Goal: Book appointment/travel/reservation

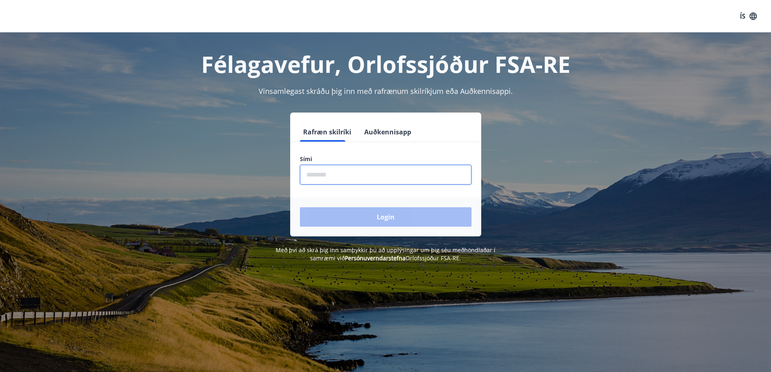
click at [377, 168] on input "phone" at bounding box center [386, 175] width 172 height 20
type input "********"
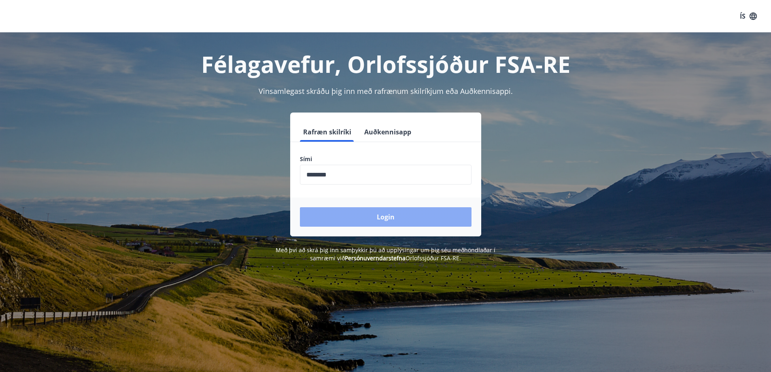
click at [389, 219] on button "Login" at bounding box center [386, 216] width 172 height 19
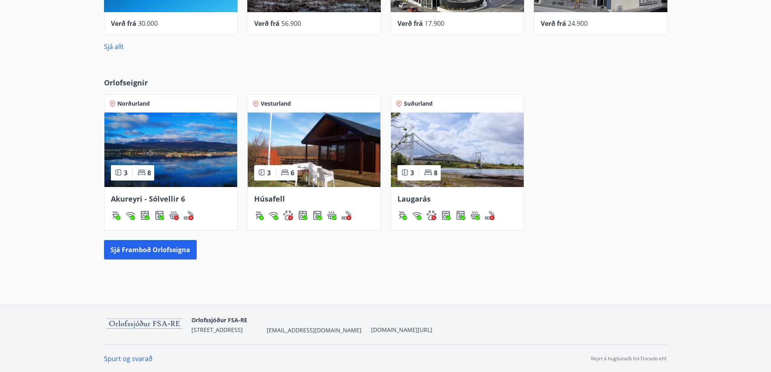
scroll to position [452, 0]
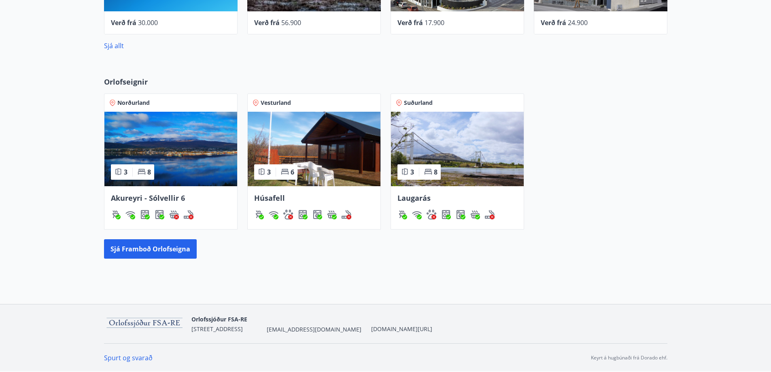
click at [174, 170] on img at bounding box center [170, 149] width 133 height 74
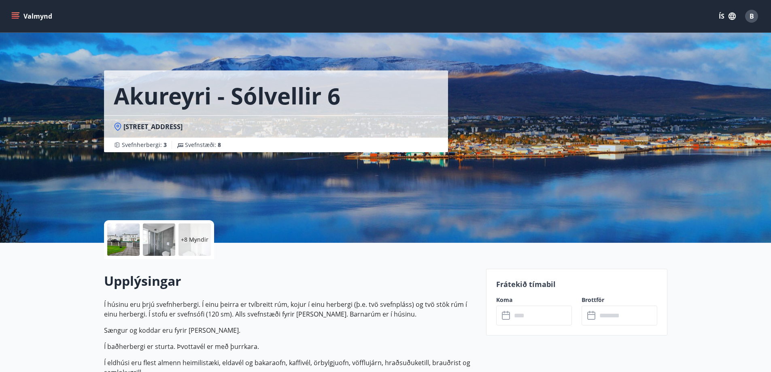
drag, startPoint x: 174, startPoint y: 170, endPoint x: 567, endPoint y: 165, distance: 393.2
click at [567, 165] on div "Akureyri - Sólvellir 6 Sólvellir 6, [GEOGRAPHIC_DATA] : 3 Svefnstæði : 8" at bounding box center [385, 121] width 563 height 243
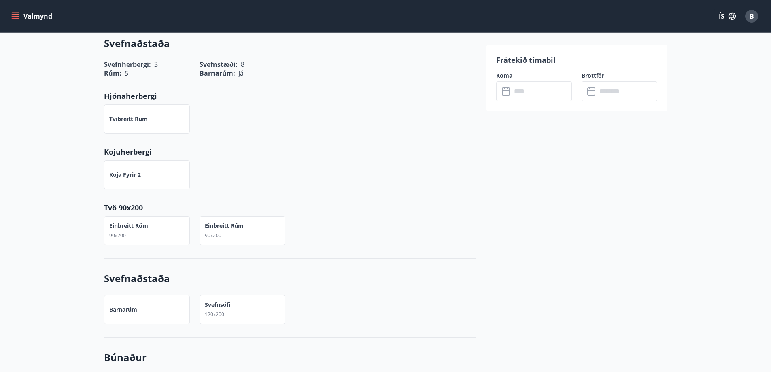
scroll to position [434, 0]
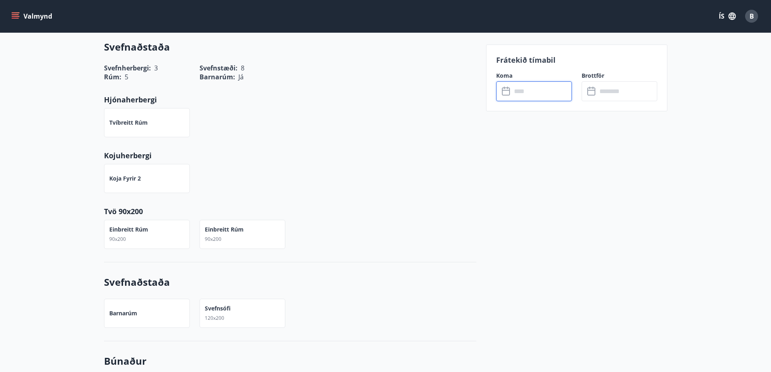
click at [532, 95] on input "text" at bounding box center [541, 91] width 60 height 20
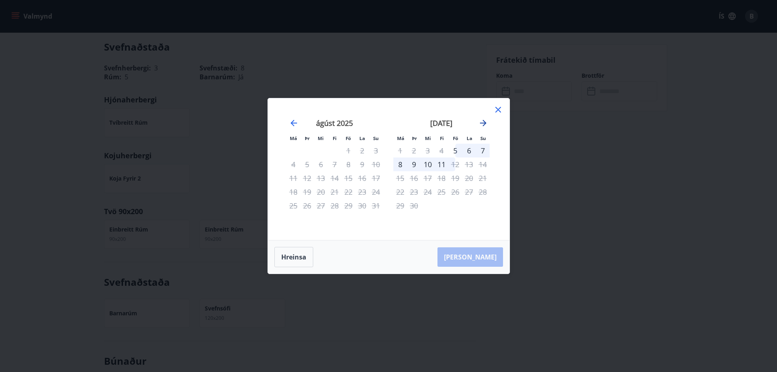
click at [486, 122] on icon "Move forward to switch to the next month." at bounding box center [483, 123] width 10 height 10
click at [485, 124] on icon "Move forward to switch to the next month." at bounding box center [483, 123] width 10 height 10
click at [485, 124] on icon "Move forward to switch to the next month." at bounding box center [483, 123] width 6 height 6
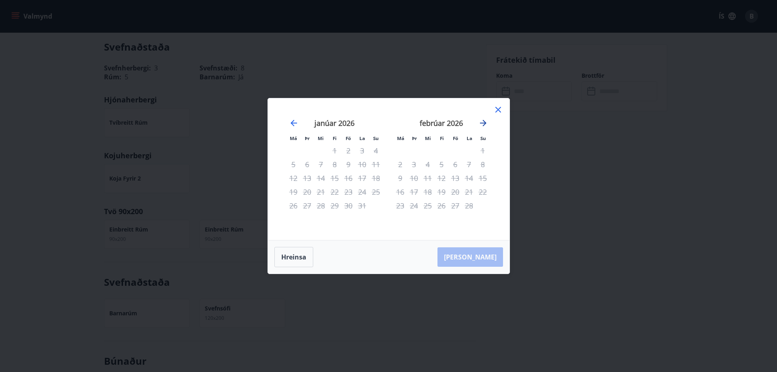
click at [485, 124] on icon "Move forward to switch to the next month." at bounding box center [483, 123] width 6 height 6
click at [290, 123] on icon "Move backward to switch to the previous month." at bounding box center [294, 123] width 10 height 10
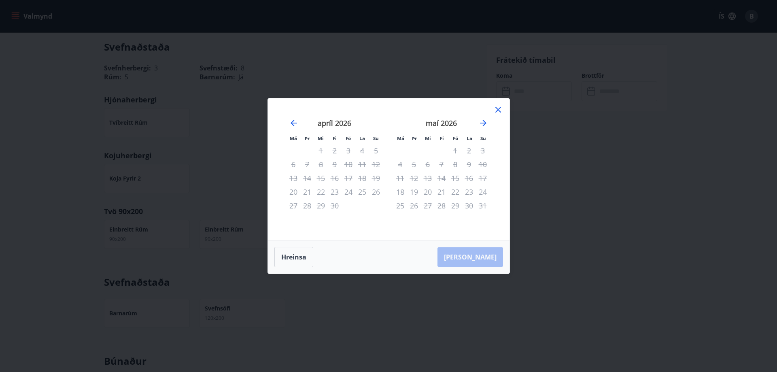
click at [500, 114] on icon at bounding box center [498, 110] width 10 height 10
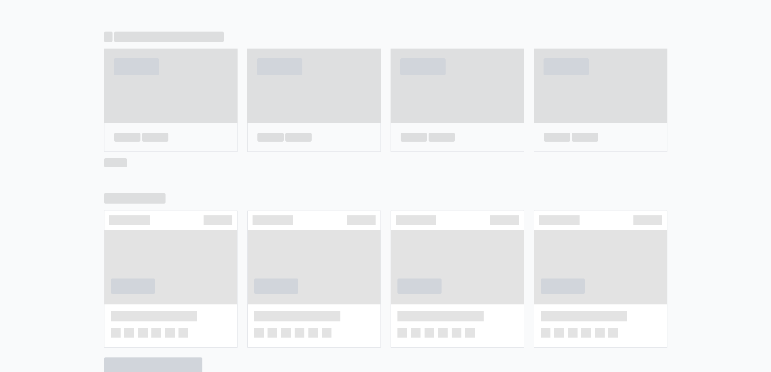
scroll to position [458, 0]
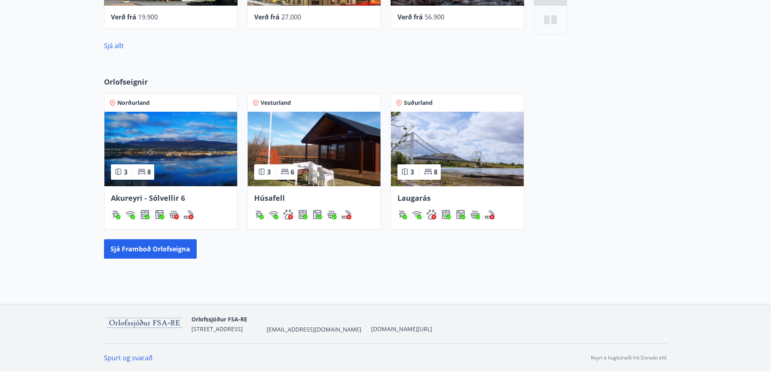
click at [314, 139] on img at bounding box center [314, 149] width 133 height 74
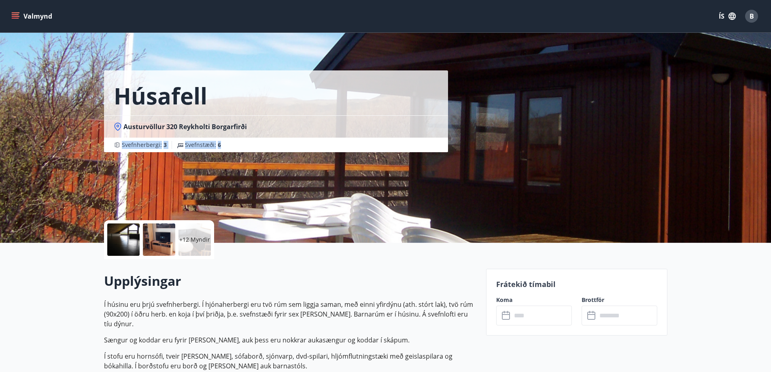
drag, startPoint x: 222, startPoint y: 144, endPoint x: 94, endPoint y: 144, distance: 127.4
click at [94, 144] on div "Húsafell Austurvöllur 320 Reykholti Borgarfirði Svefnherbergi : 3 Svefnstæði : 6" at bounding box center [385, 121] width 583 height 243
click at [199, 146] on span "Svefnstæði : 6" at bounding box center [203, 145] width 36 height 8
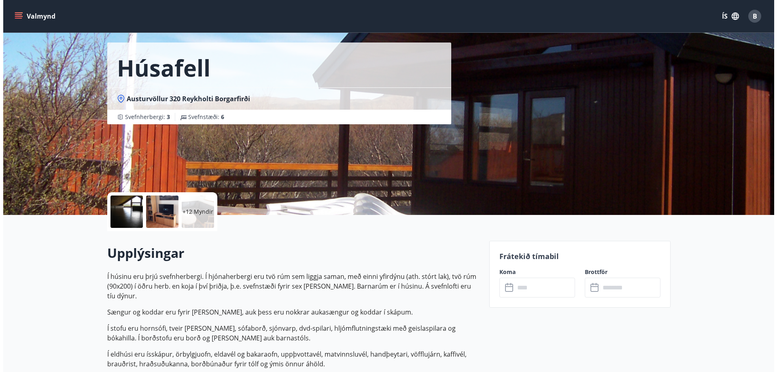
scroll to position [40, 0]
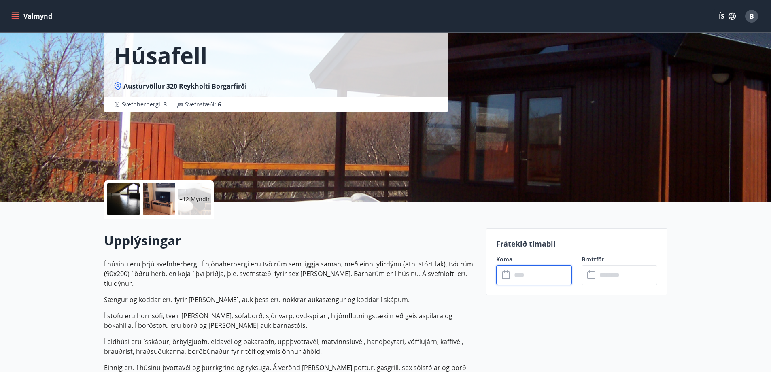
click at [535, 270] on input "text" at bounding box center [541, 275] width 60 height 20
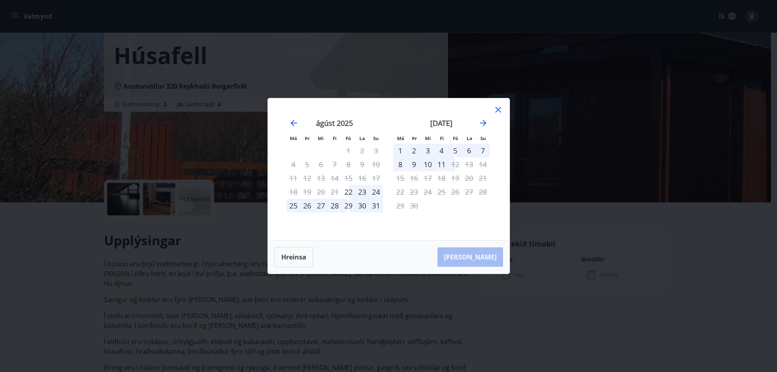
click at [178, 271] on div "Má Þr Mi Fi Fö La Su Má Þr Mi Fi Fö La Su [DATE] 1 2 3 4 5 6 7 8 9 10 11 12 13 …" at bounding box center [388, 186] width 777 height 372
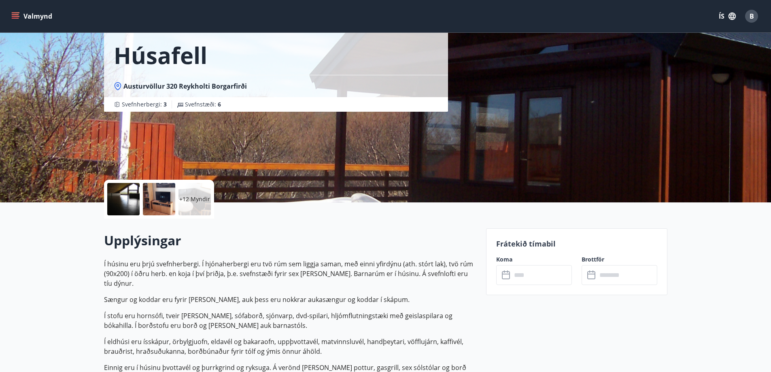
click at [136, 199] on div at bounding box center [123, 199] width 32 height 32
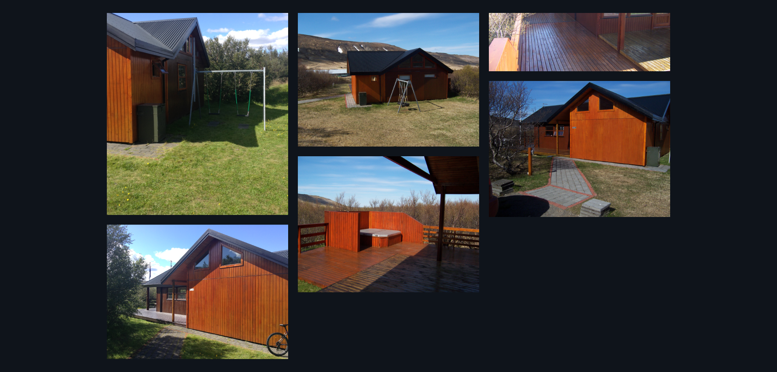
scroll to position [659, 0]
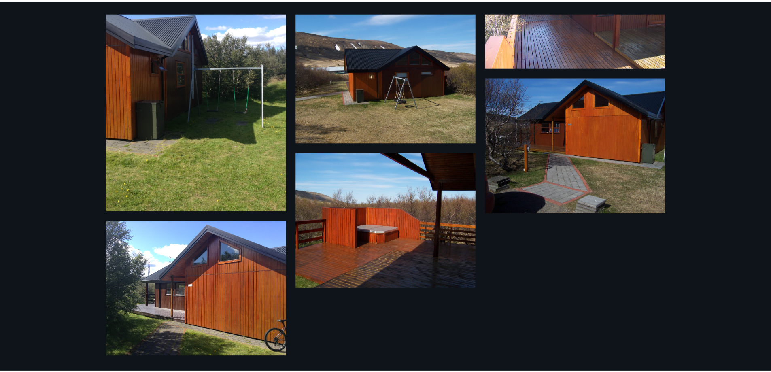
scroll to position [458, 0]
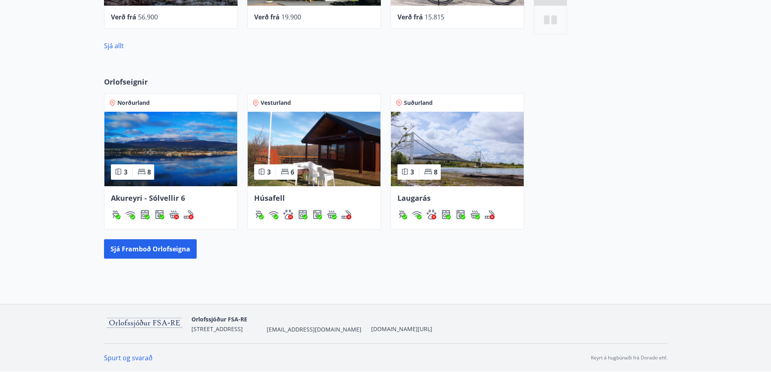
click at [462, 139] on img at bounding box center [457, 149] width 133 height 74
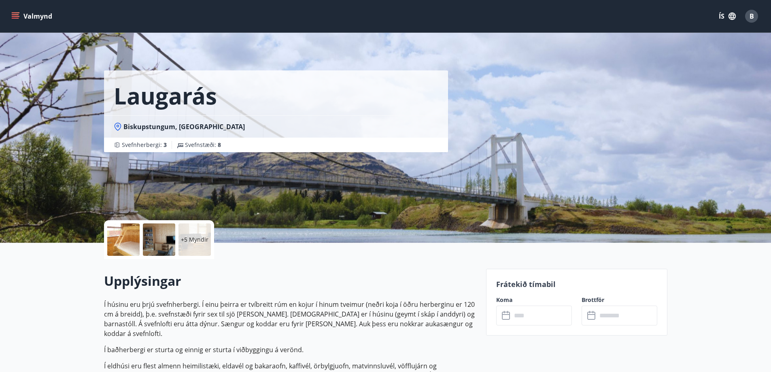
click at [131, 240] on div at bounding box center [123, 239] width 32 height 32
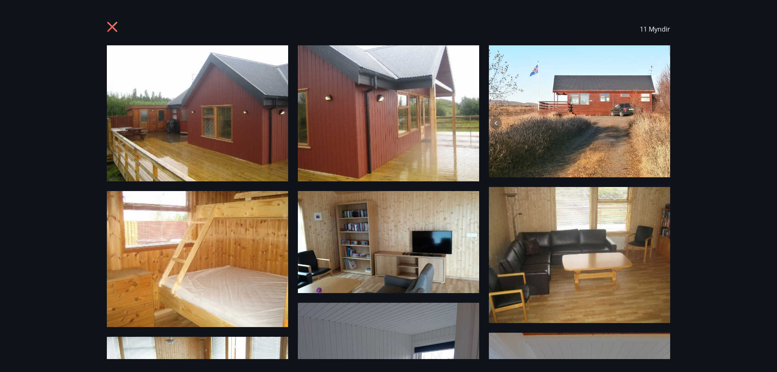
click at [107, 26] on icon at bounding box center [113, 27] width 13 height 13
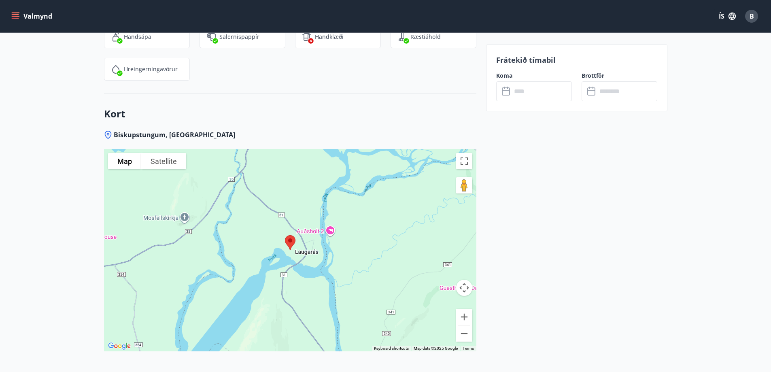
scroll to position [1254, 0]
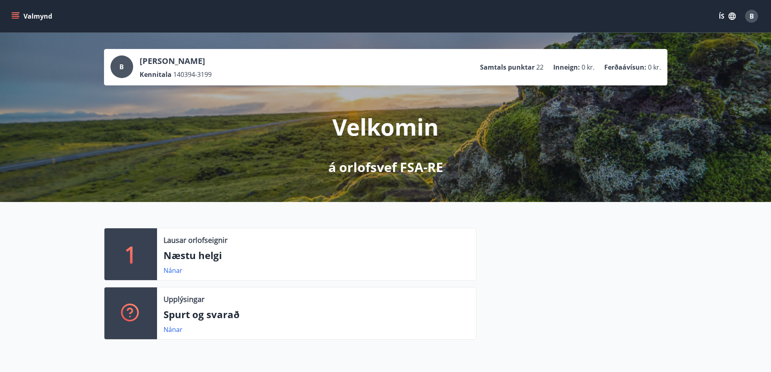
click at [18, 16] on icon "menu" at bounding box center [16, 16] width 9 height 1
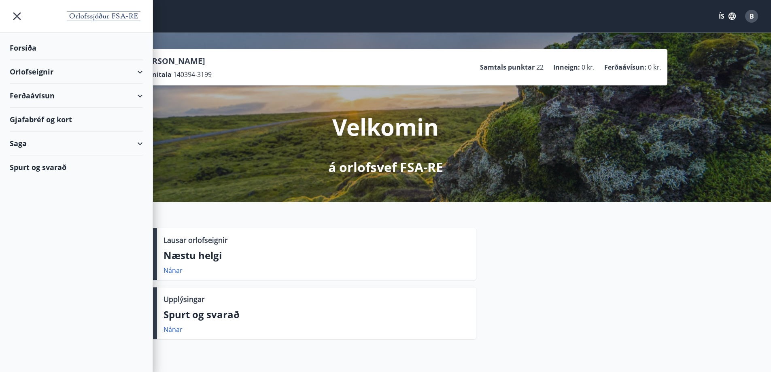
click at [141, 74] on div "Orlofseignir" at bounding box center [76, 72] width 133 height 24
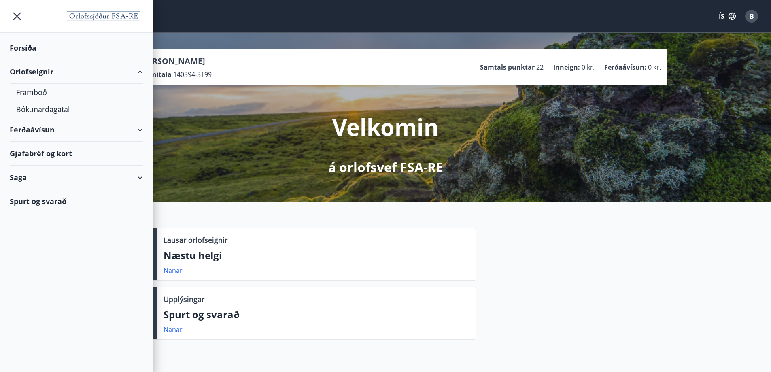
click at [141, 74] on div "Orlofseignir" at bounding box center [76, 72] width 133 height 24
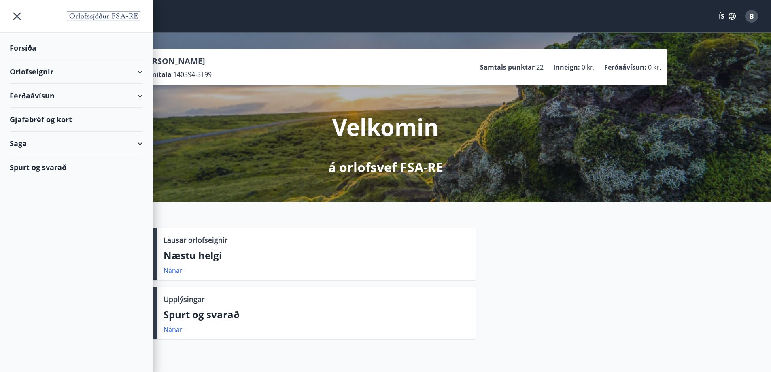
click at [138, 103] on div "Ferðaávísun" at bounding box center [76, 96] width 133 height 24
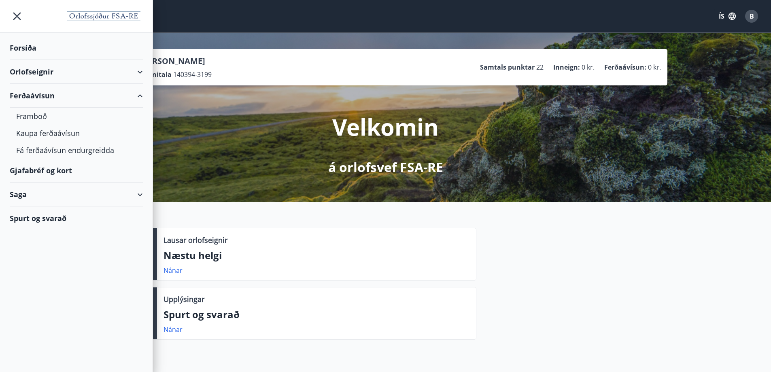
click at [137, 100] on div "Ferðaávísun" at bounding box center [76, 96] width 133 height 24
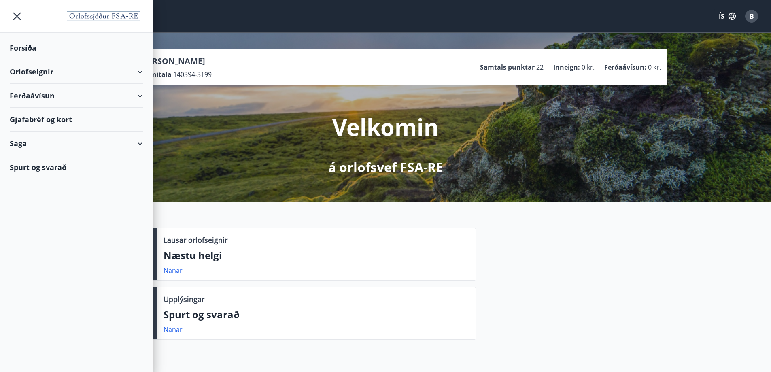
click at [66, 119] on div "Gjafabréf og kort" at bounding box center [76, 120] width 133 height 24
click at [132, 72] on div "Orlofseignir" at bounding box center [76, 72] width 133 height 24
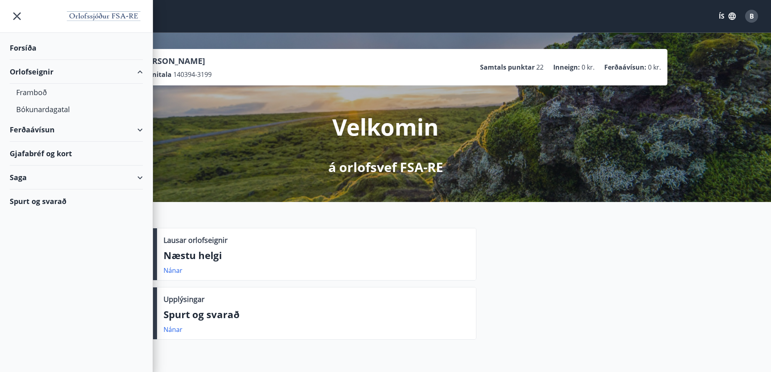
click at [132, 72] on div "Orlofseignir" at bounding box center [76, 72] width 133 height 24
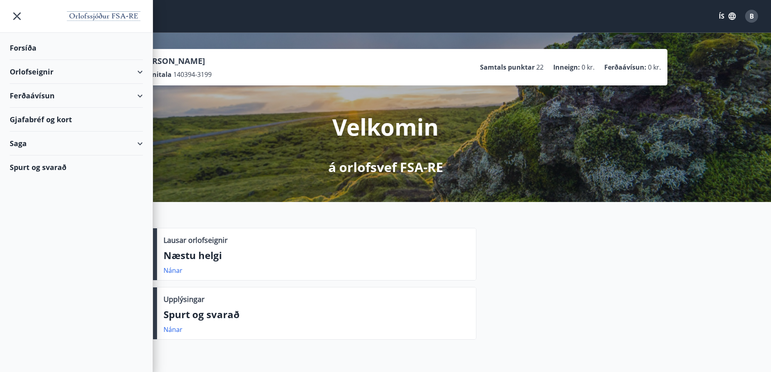
click at [417, 181] on div "B [PERSON_NAME] 140394-3199 Samtals punktar 22 Inneign : 0 kr. Ferðaávísun : 0 …" at bounding box center [385, 117] width 771 height 169
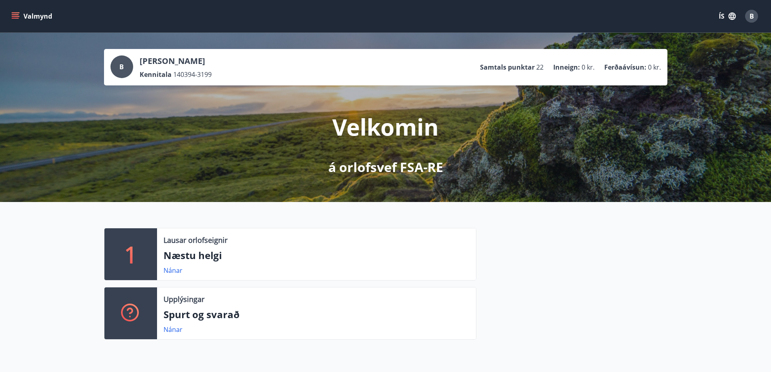
click at [58, 19] on div "Valmynd ÍS B" at bounding box center [385, 15] width 751 height 19
click at [48, 19] on button "Valmynd" at bounding box center [33, 16] width 46 height 15
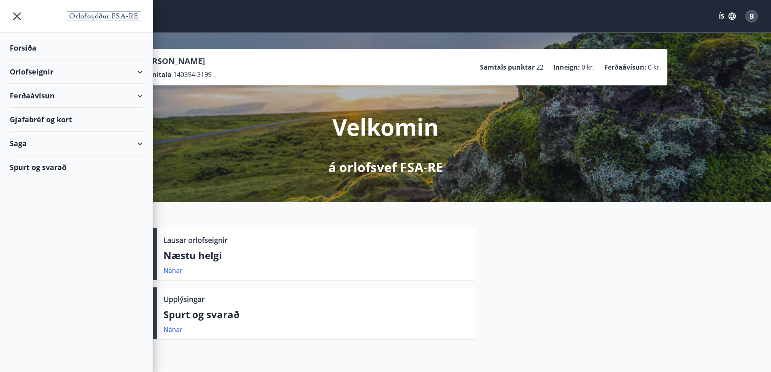
click at [112, 70] on div "Orlofseignir" at bounding box center [76, 72] width 133 height 24
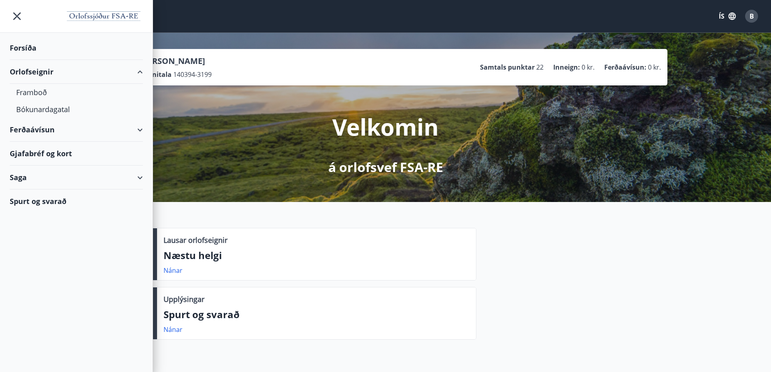
click at [106, 72] on div "Orlofseignir" at bounding box center [76, 72] width 133 height 24
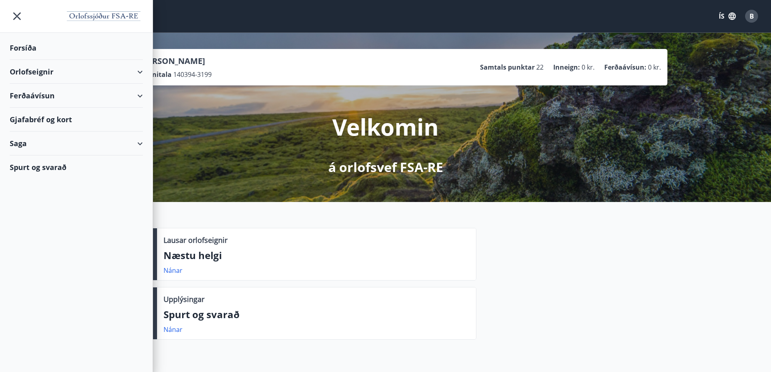
click at [91, 93] on div "Ferðaávísun" at bounding box center [76, 96] width 133 height 24
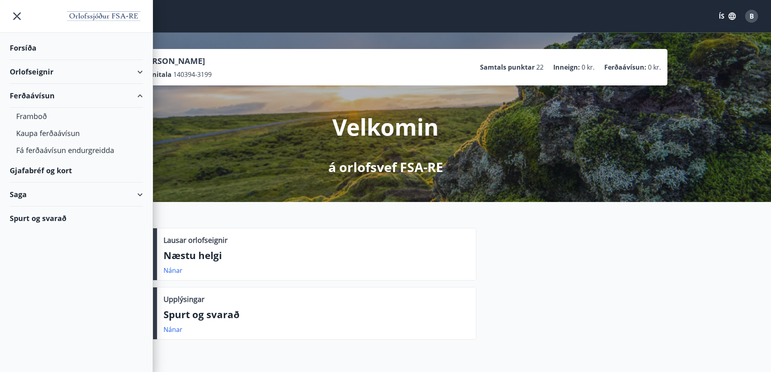
click at [78, 171] on div "Gjafabréf og kort" at bounding box center [76, 171] width 133 height 24
click at [69, 210] on div "Spurt og svarað" at bounding box center [76, 217] width 133 height 23
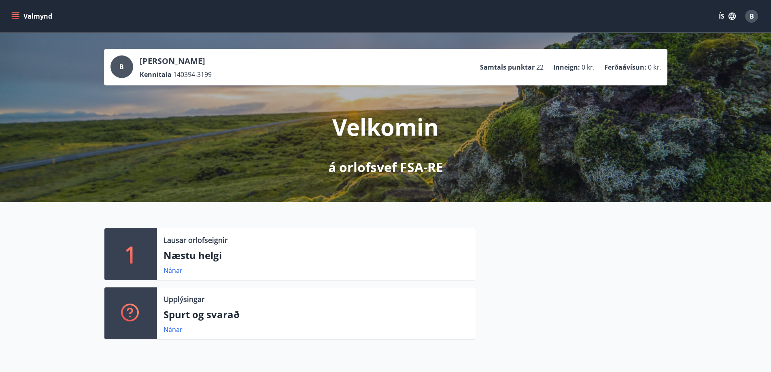
click at [13, 14] on icon "menu" at bounding box center [15, 16] width 8 height 8
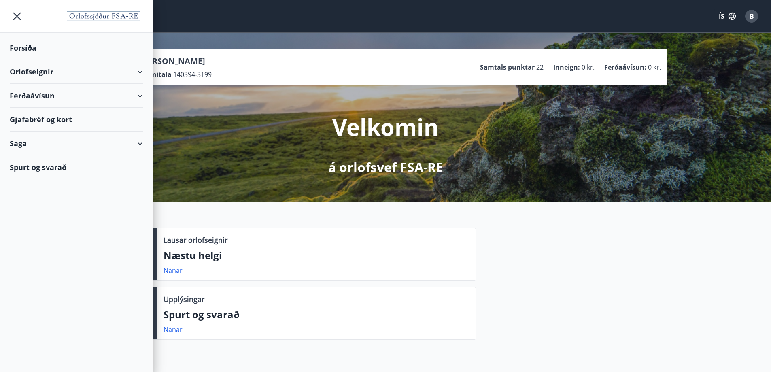
click at [66, 76] on div "Orlofseignir" at bounding box center [76, 72] width 133 height 24
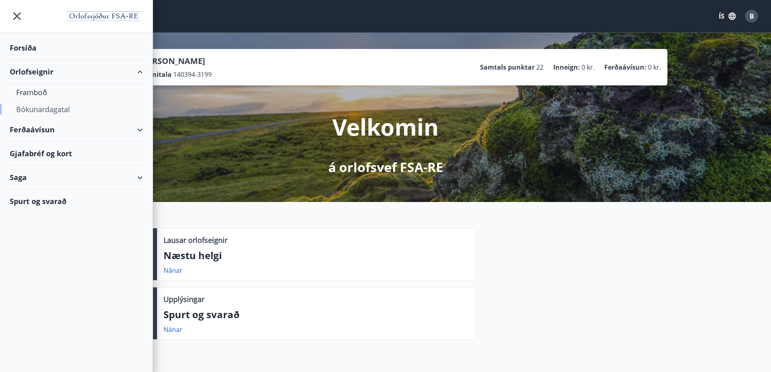
click at [46, 106] on div "Bókunardagatal" at bounding box center [76, 109] width 120 height 17
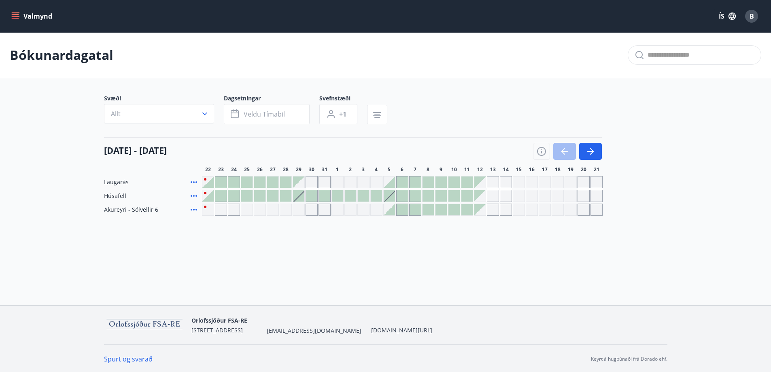
click at [234, 180] on div at bounding box center [233, 181] width 11 height 11
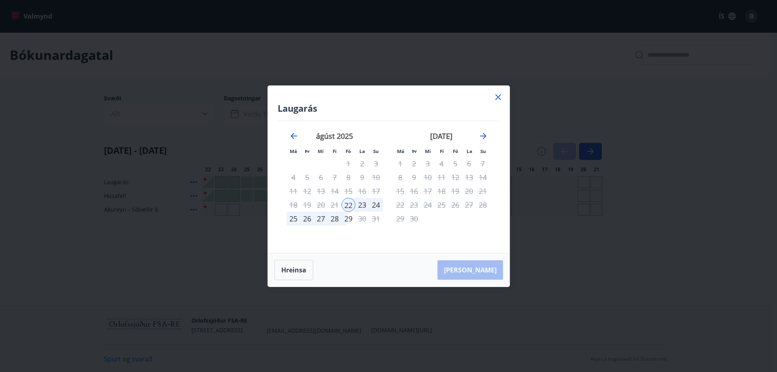
click at [604, 291] on div "Laugarás Má Þr Mi Fi Fö La Su Má Þr Mi Fi Fö La Su [DATE] 1 2 3 4 5 6 7 8 9 10 …" at bounding box center [388, 186] width 777 height 372
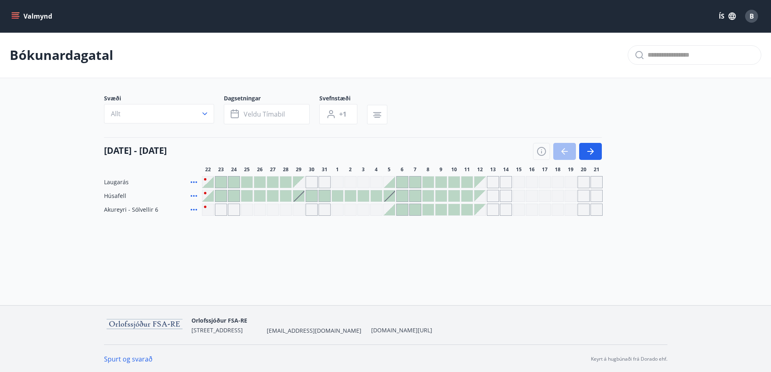
click at [262, 194] on div at bounding box center [259, 195] width 11 height 11
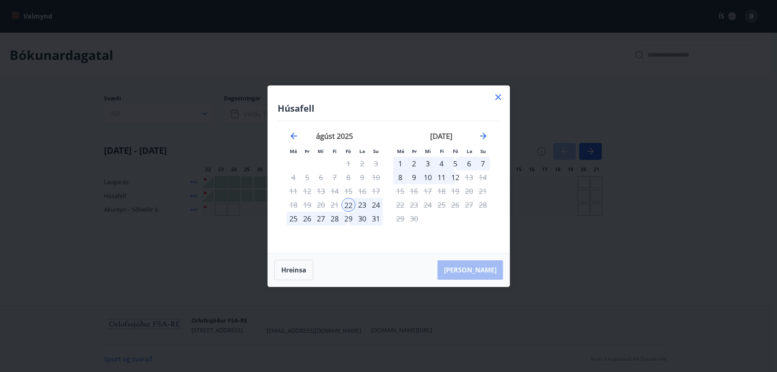
click at [633, 264] on div "Húsafell Má Þr Mi Fi Fö La Su Má Þr Mi Fi Fö La Su [DATE] 1 2 3 4 5 6 7 8 9 10 …" at bounding box center [388, 186] width 777 height 372
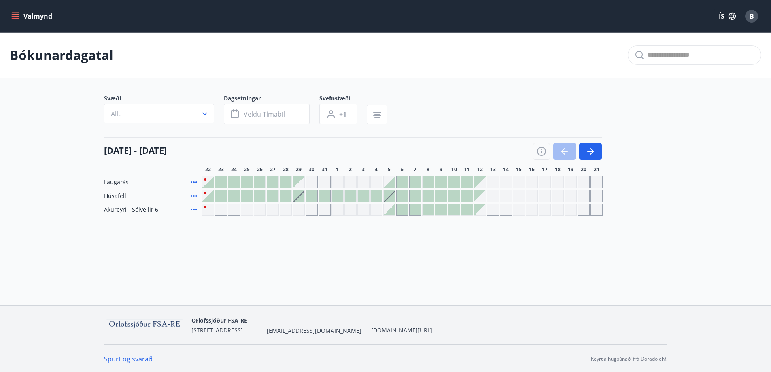
click at [388, 196] on div at bounding box center [388, 195] width 11 height 11
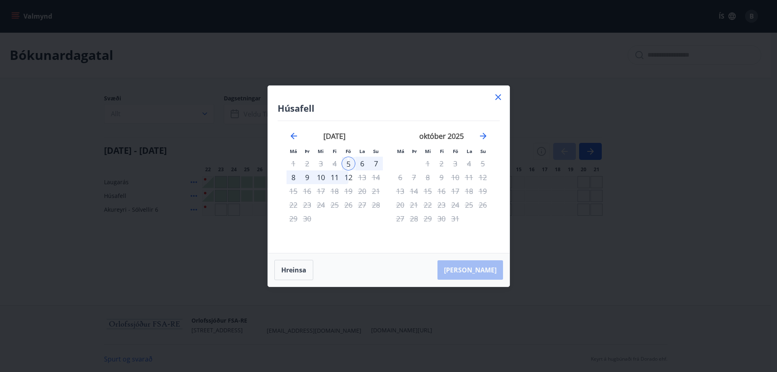
click at [502, 99] on icon at bounding box center [498, 97] width 10 height 10
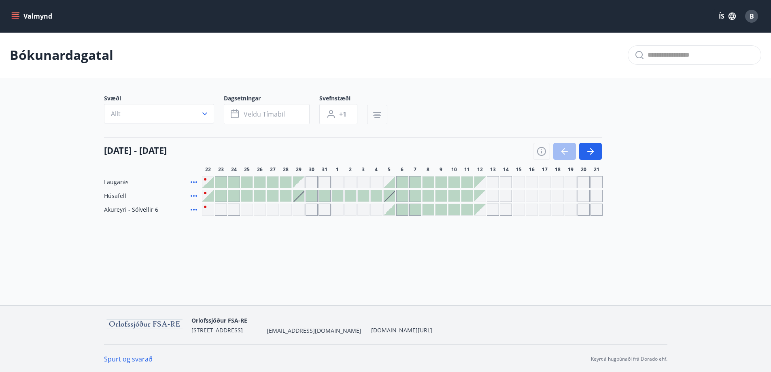
click at [377, 114] on icon "button" at bounding box center [377, 114] width 6 height 1
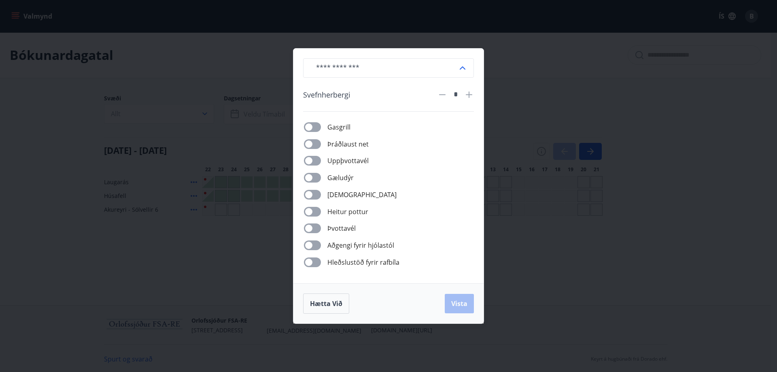
click at [661, 120] on div "​ [PERSON_NAME] * [PERSON_NAME] net Uppþvottavél Gæludýr Þurrkari Heitur pottur…" at bounding box center [388, 186] width 777 height 372
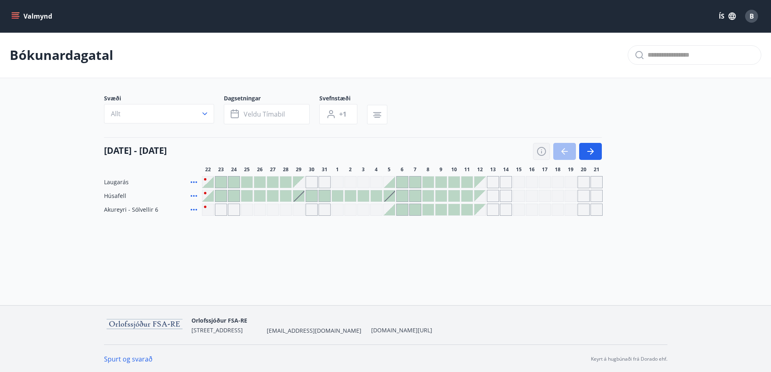
click at [541, 155] on icon "button" at bounding box center [541, 151] width 9 height 9
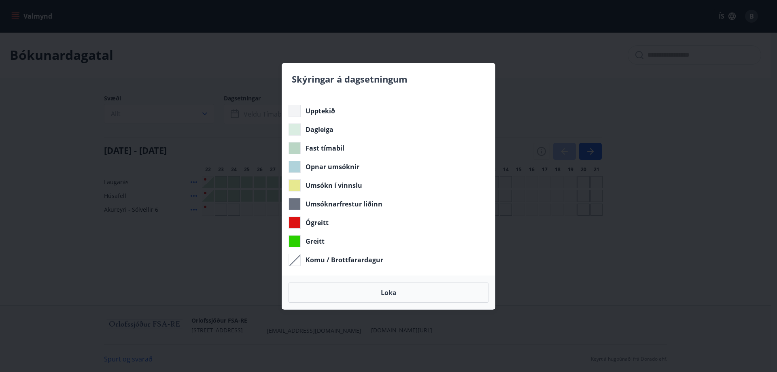
click at [248, 258] on div "Skýringar á dagsetningum Upptekið Dagleiga Fast tímabil Opnar umsóknir Umsókn í…" at bounding box center [388, 186] width 777 height 372
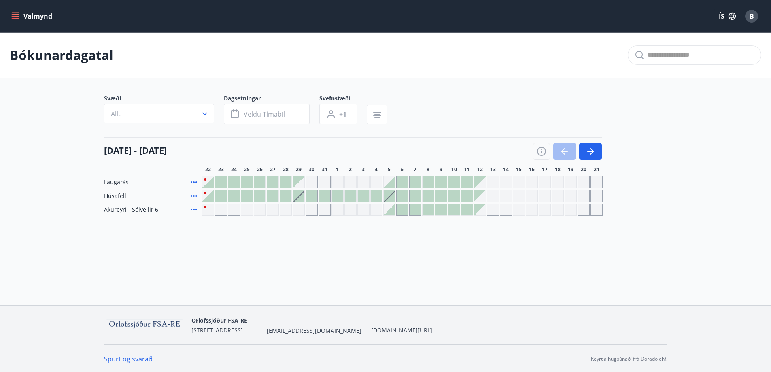
click at [347, 197] on div at bounding box center [350, 195] width 11 height 11
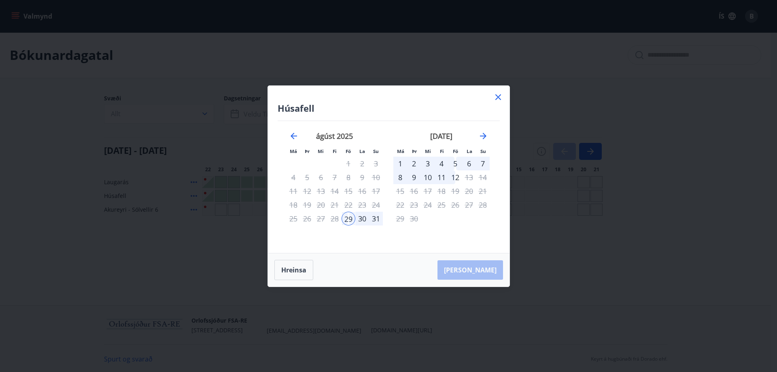
click at [500, 97] on icon at bounding box center [498, 97] width 10 height 10
